Goal: Navigation & Orientation: Find specific page/section

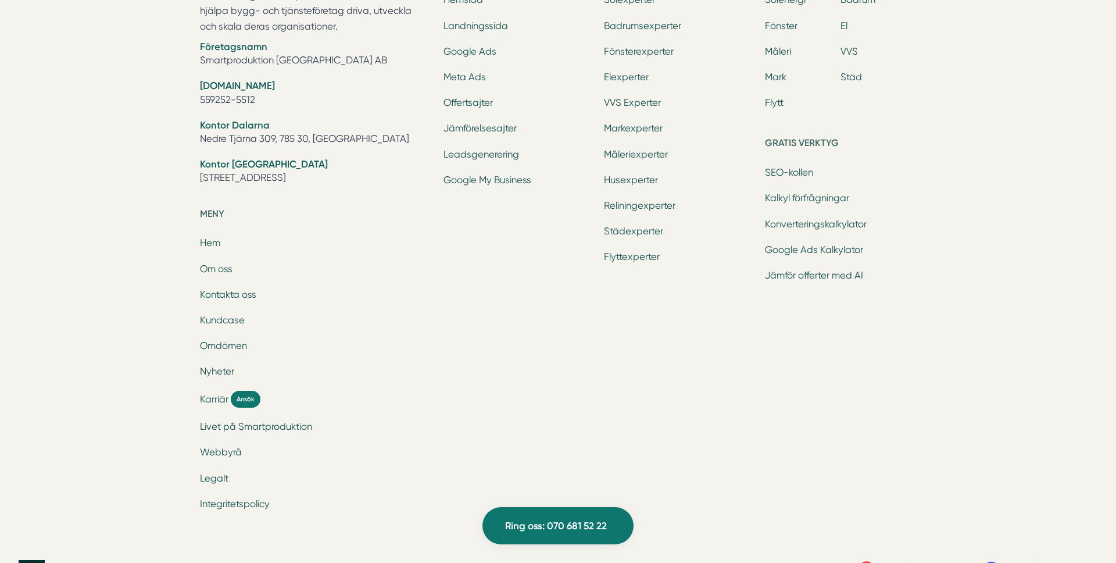
scroll to position [3834, 0]
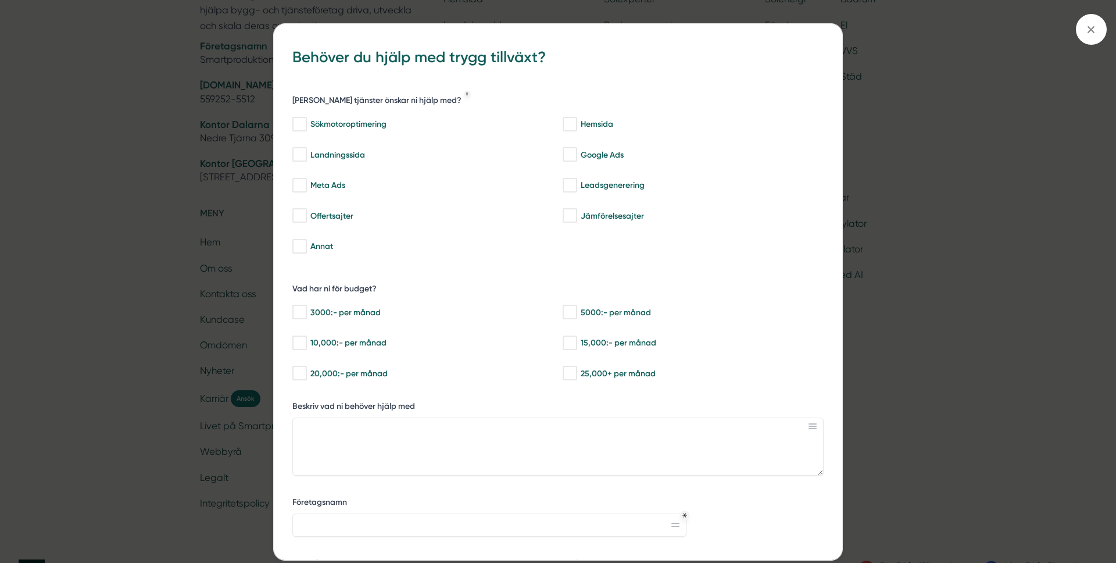
click at [159, 224] on div "bbc9b822-b2c6-488a-ab3e-9a2d59e49c7c Behöver du hjälp med trygg tillväxt? [PERS…" at bounding box center [558, 281] width 1116 height 563
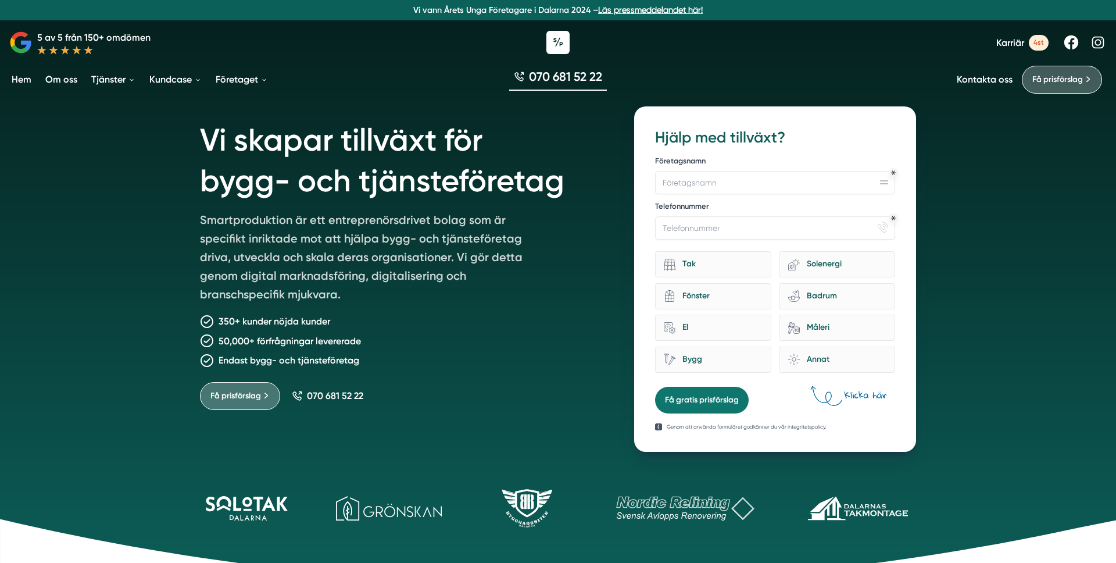
scroll to position [0, 0]
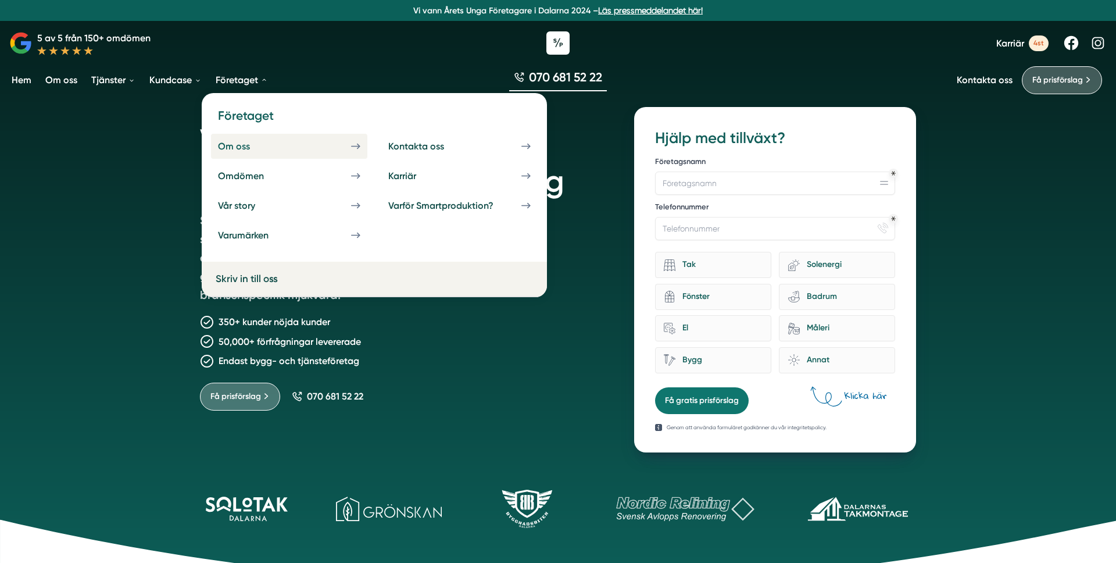
click at [233, 147] on div "Om oss" at bounding box center [248, 146] width 60 height 11
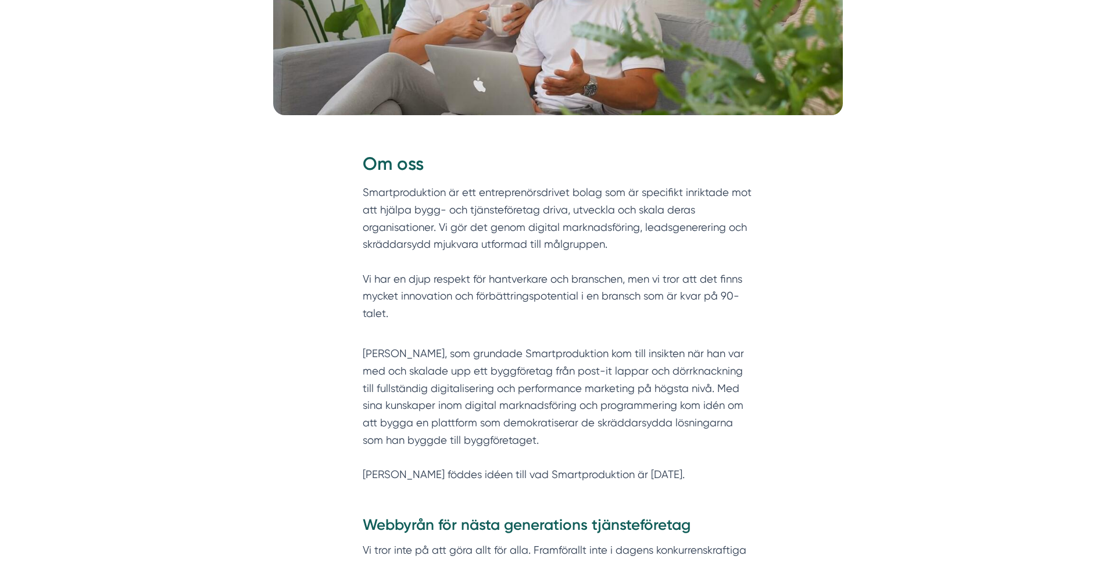
scroll to position [413, 0]
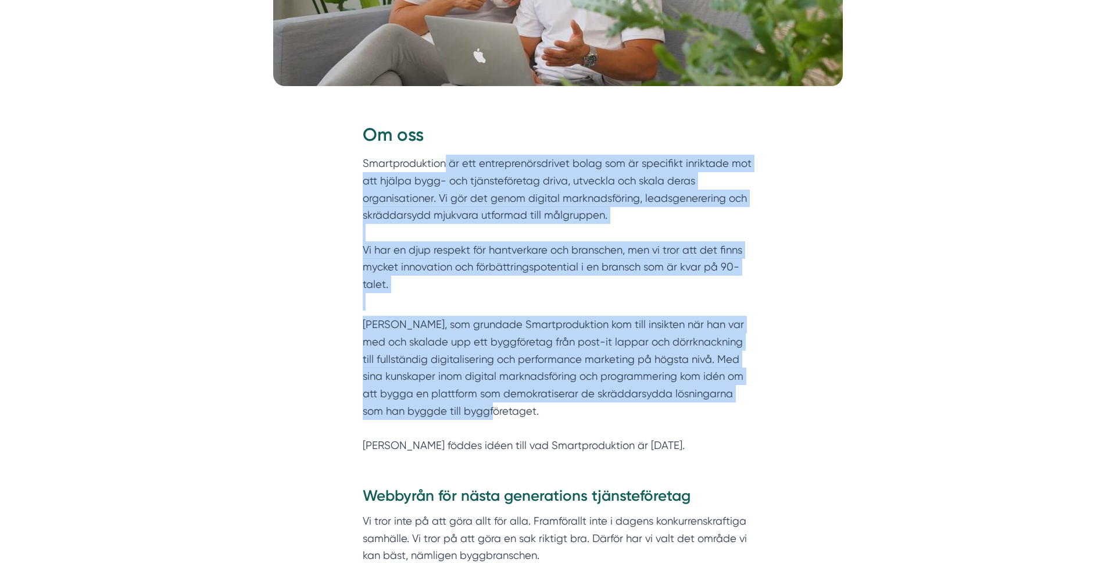
drag, startPoint x: 473, startPoint y: 161, endPoint x: 515, endPoint y: 362, distance: 205.5
click at [505, 394] on div "Om oss Smartproduktion är ett entreprenörsdrivet bolag som är specifikt inrikta…" at bounding box center [558, 288] width 391 height 332
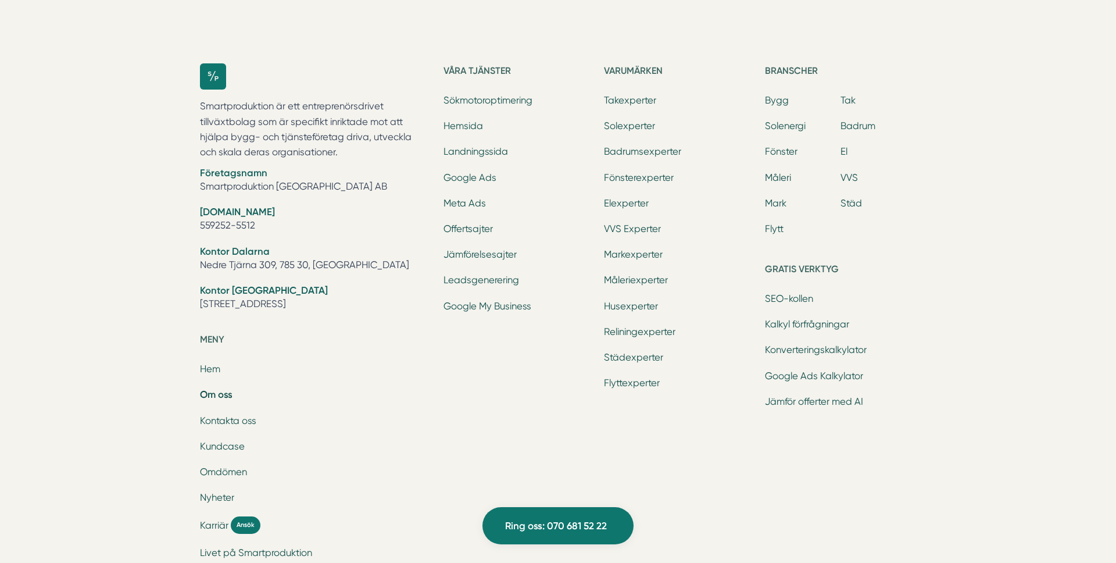
scroll to position [3744, 0]
click at [620, 330] on link "Reliningexperter" at bounding box center [640, 330] width 72 height 11
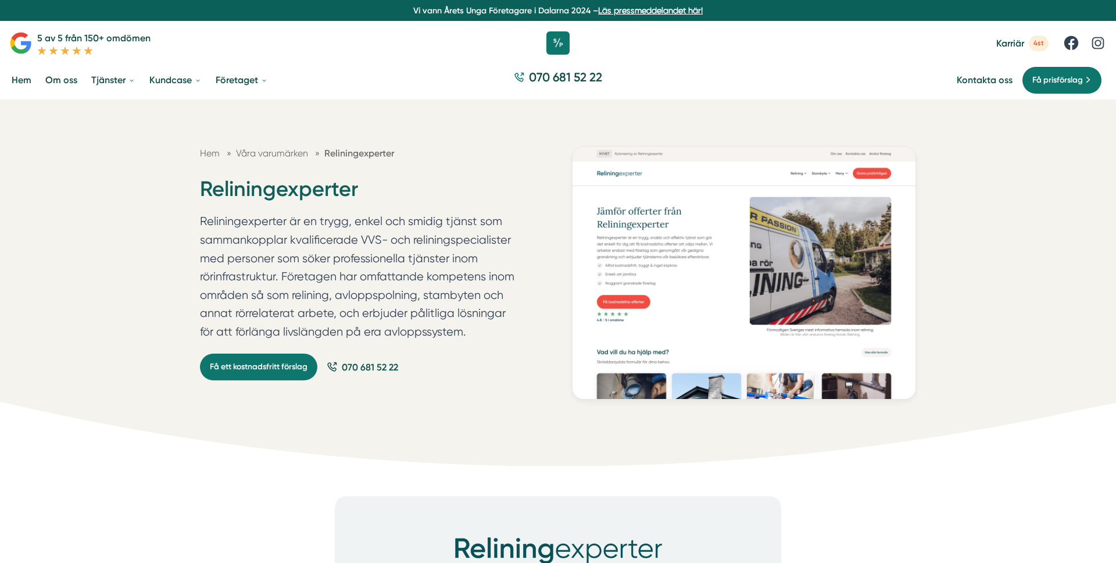
click at [652, 97] on div "070 681 52 22" at bounding box center [558, 79] width 1116 height 39
